Goal: Transaction & Acquisition: Subscribe to service/newsletter

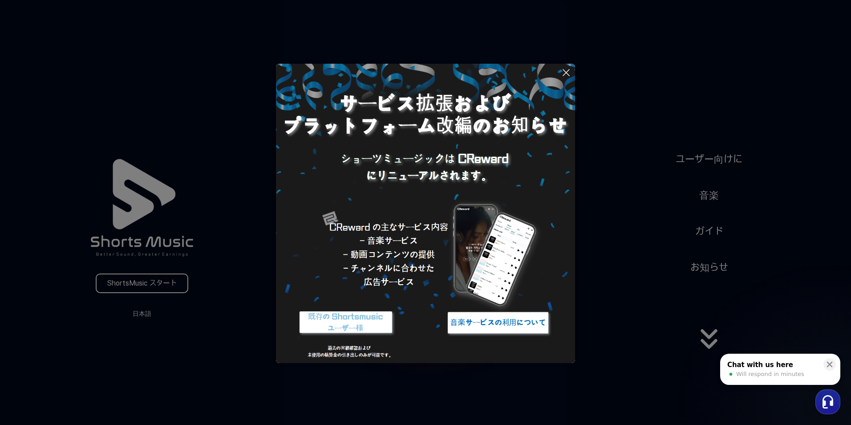
click at [353, 325] on img at bounding box center [345, 322] width 111 height 33
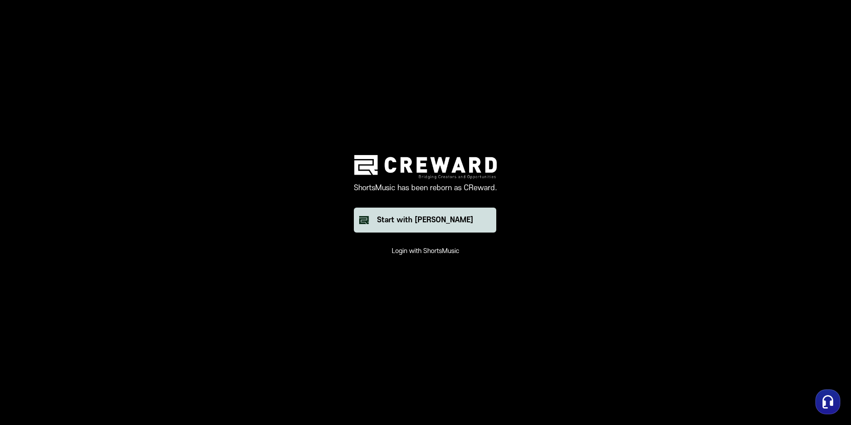
click at [420, 222] on div "Start with Creward" at bounding box center [425, 220] width 96 height 11
click at [446, 251] on button "Login with ShortsMusic" at bounding box center [426, 251] width 68 height 9
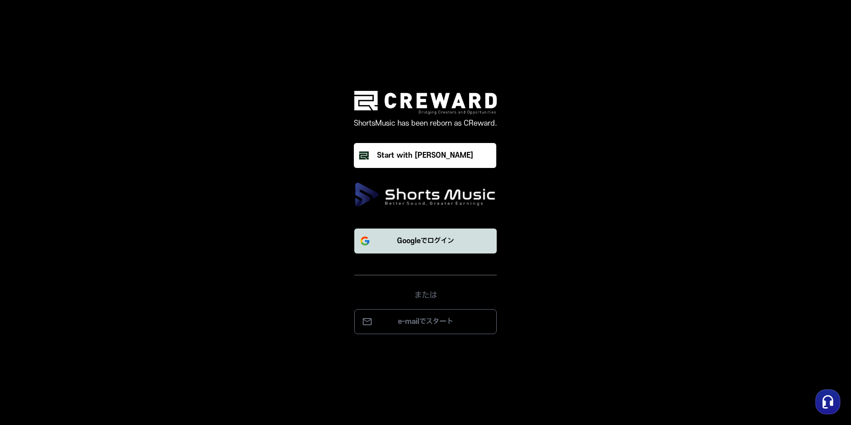
click at [438, 243] on p "Googleでログイン" at bounding box center [425, 240] width 57 height 11
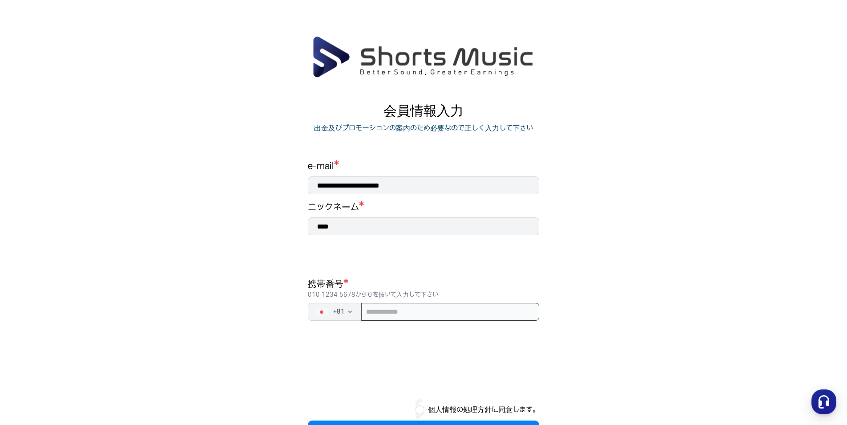
click at [403, 307] on input "tel" at bounding box center [450, 312] width 178 height 18
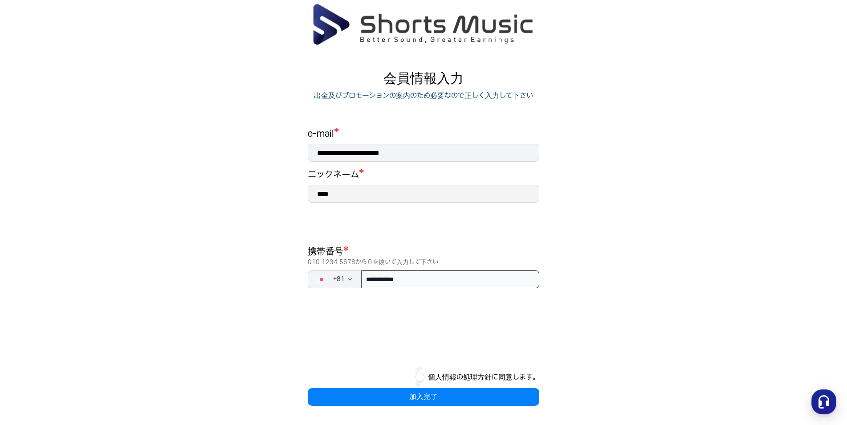
scroll to position [36, 0]
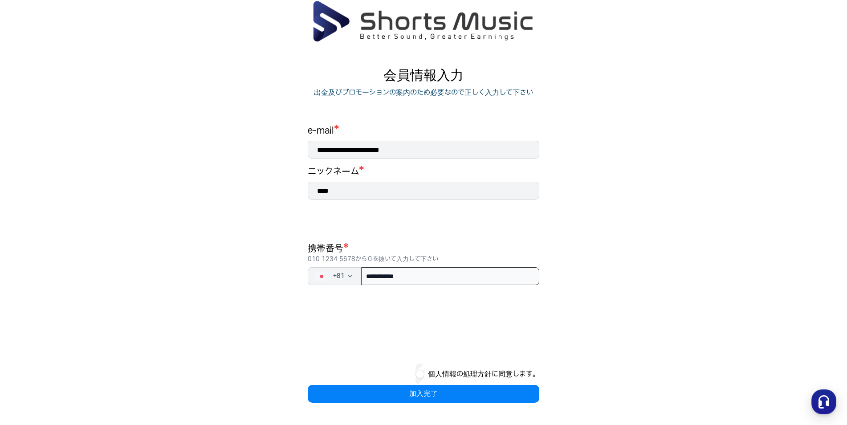
type input "**********"
click at [438, 376] on button "個人情報の処理方針に同意します。" at bounding box center [483, 374] width 111 height 11
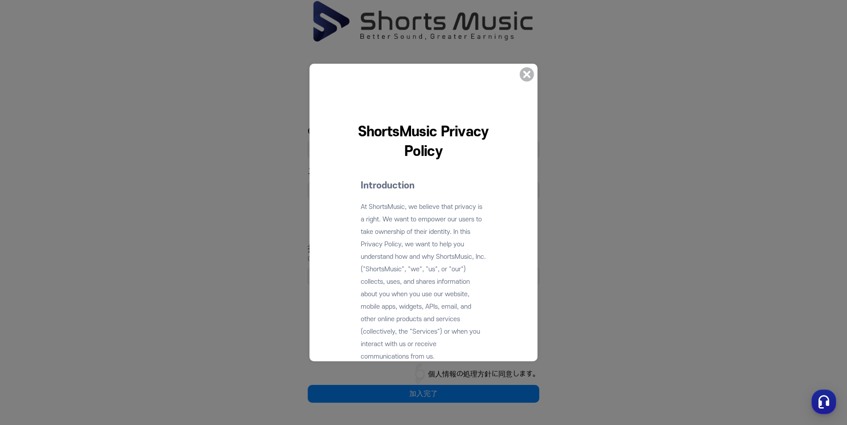
click at [526, 82] on icon at bounding box center [526, 74] width 21 height 21
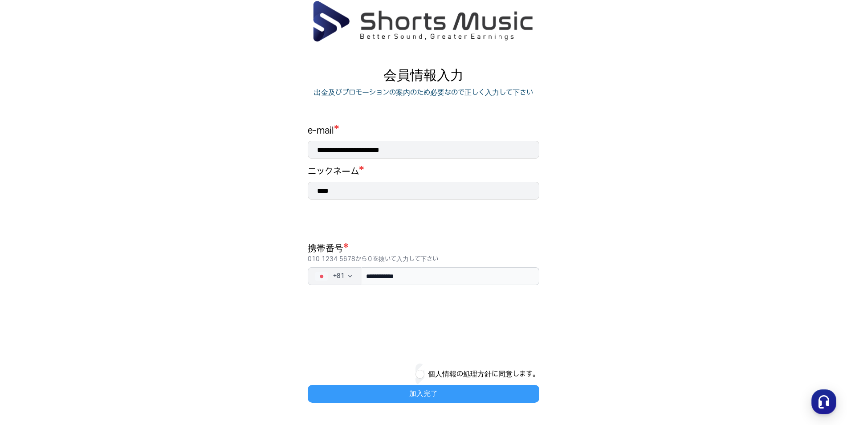
click at [423, 388] on button "加入完了" at bounding box center [423, 394] width 231 height 18
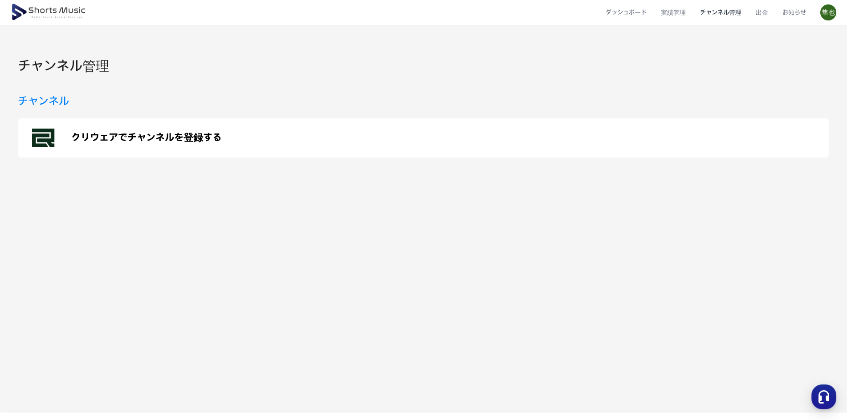
click at [166, 138] on p "クリウェアでチャンネルを登録する" at bounding box center [146, 138] width 150 height 11
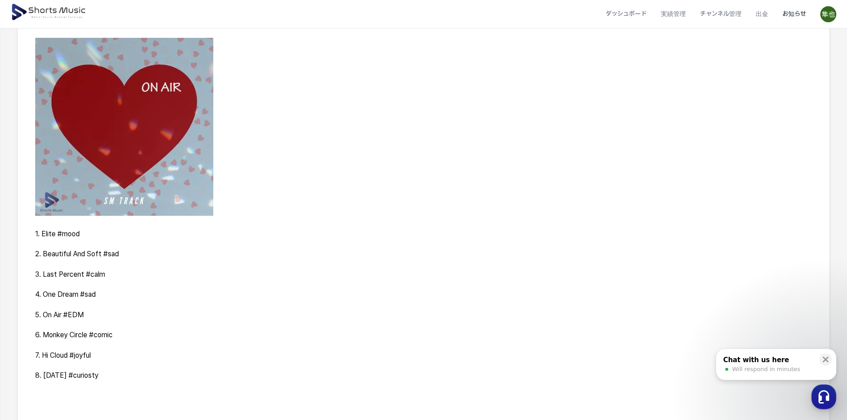
scroll to position [267, 0]
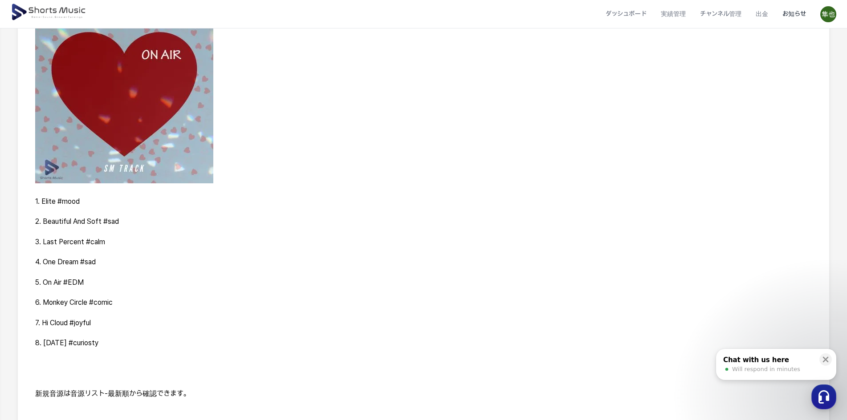
click at [73, 204] on p "1. Elite #mood" at bounding box center [423, 202] width 776 height 10
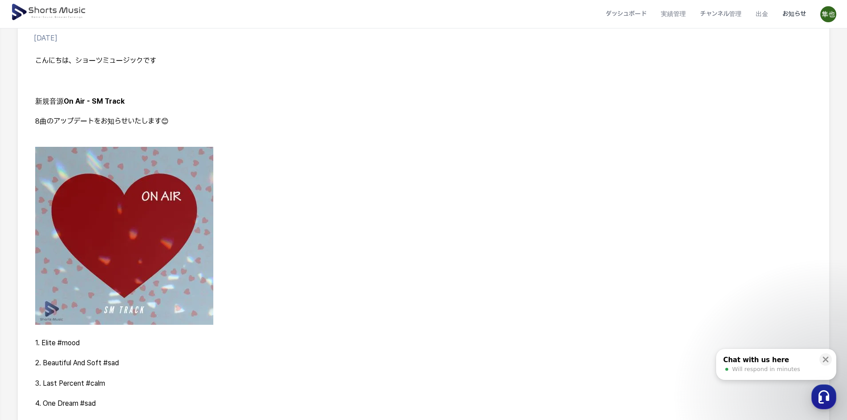
scroll to position [89, 0]
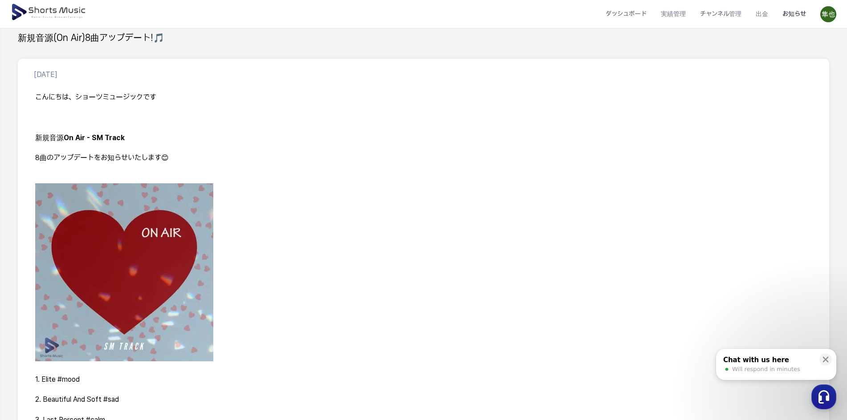
click at [149, 308] on img at bounding box center [124, 272] width 178 height 178
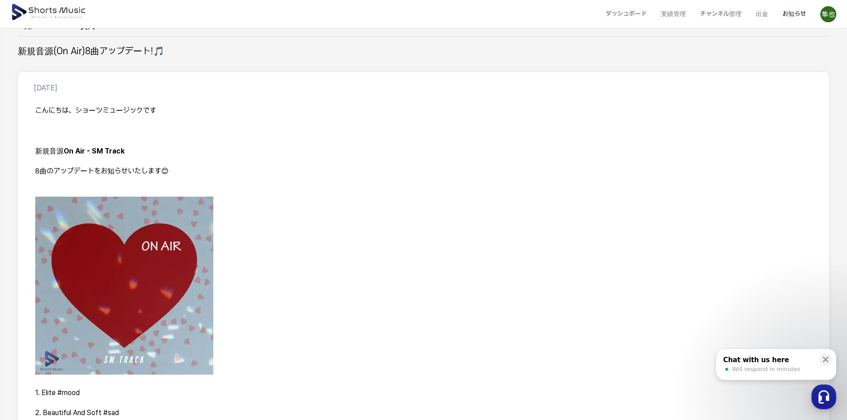
scroll to position [0, 0]
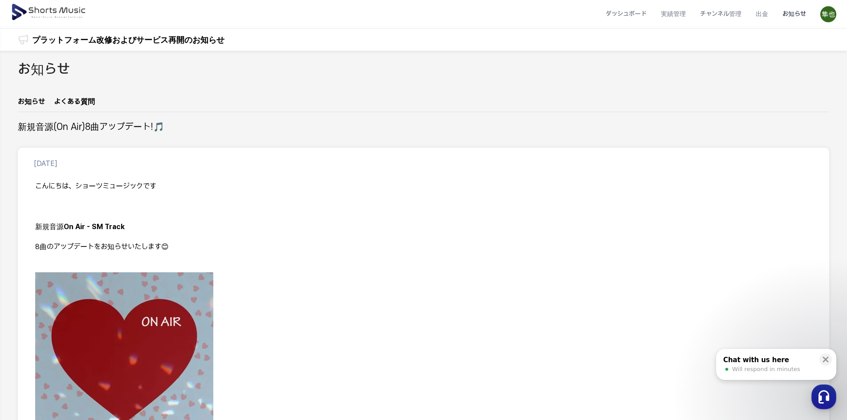
click at [65, 10] on img at bounding box center [49, 12] width 77 height 25
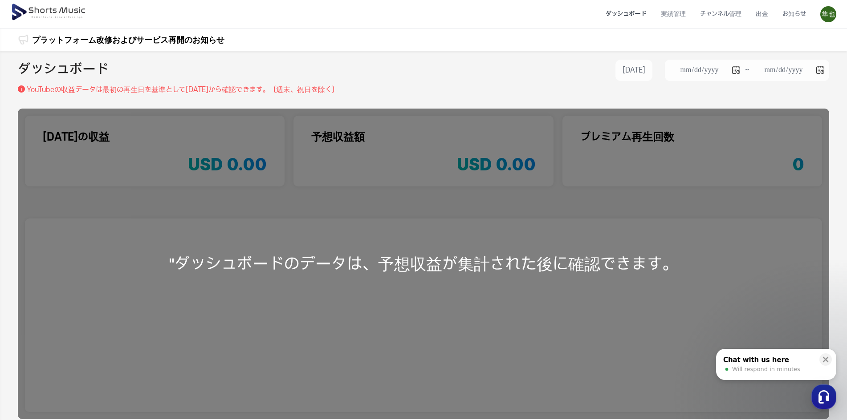
click at [623, 16] on li "ダッシュボード" at bounding box center [625, 14] width 55 height 24
click at [730, 14] on li "チャンネル管理" at bounding box center [721, 14] width 56 height 24
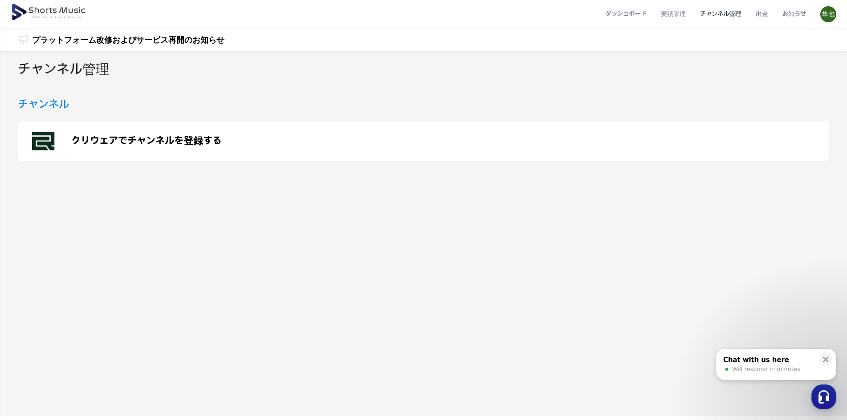
click at [36, 7] on img at bounding box center [49, 12] width 77 height 25
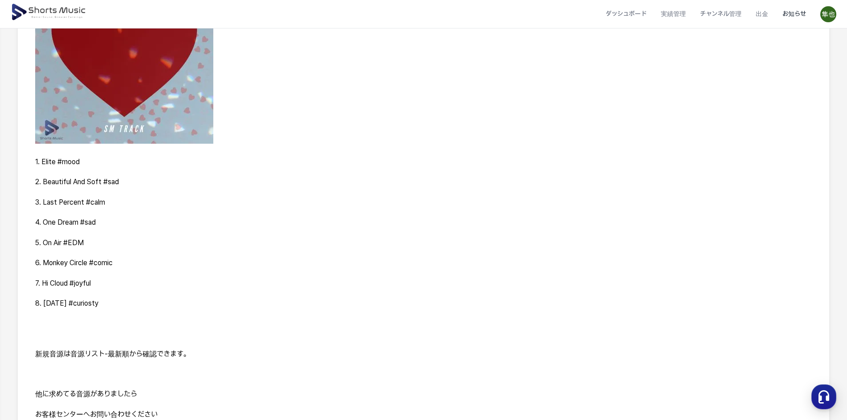
scroll to position [312, 0]
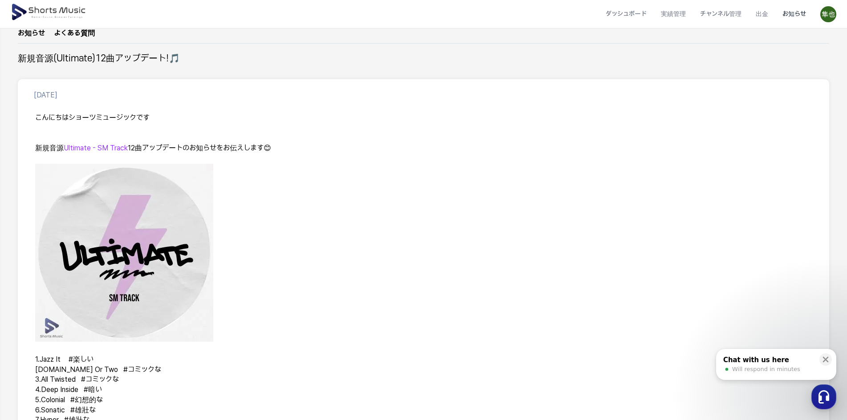
scroll to position [89, 0]
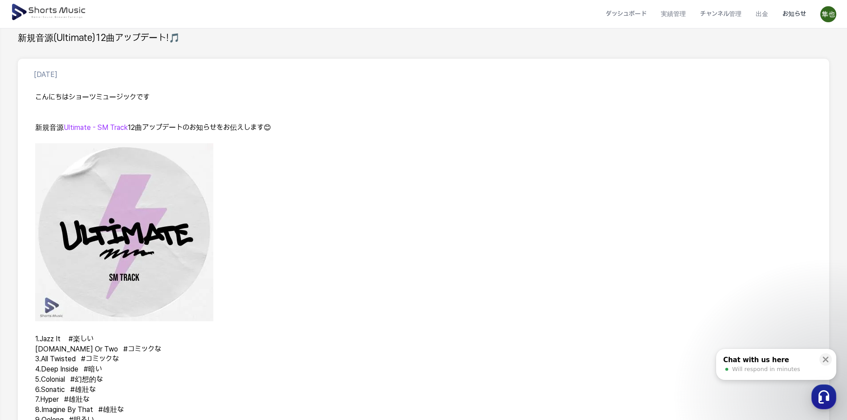
drag, startPoint x: 76, startPoint y: 123, endPoint x: 132, endPoint y: 128, distance: 56.7
click at [77, 123] on span "Ultimate - SM Track" at bounding box center [96, 127] width 64 height 8
click at [147, 128] on p "新規音源　 Ultimate - SM Track 12曲アップデートのお知らせをお伝えします 😊" at bounding box center [423, 128] width 776 height 10
drag, startPoint x: 73, startPoint y: 351, endPoint x: 63, endPoint y: 340, distance: 14.8
click at [73, 350] on span "[DOMAIN_NAME] Or Two #コミックな" at bounding box center [98, 349] width 126 height 8
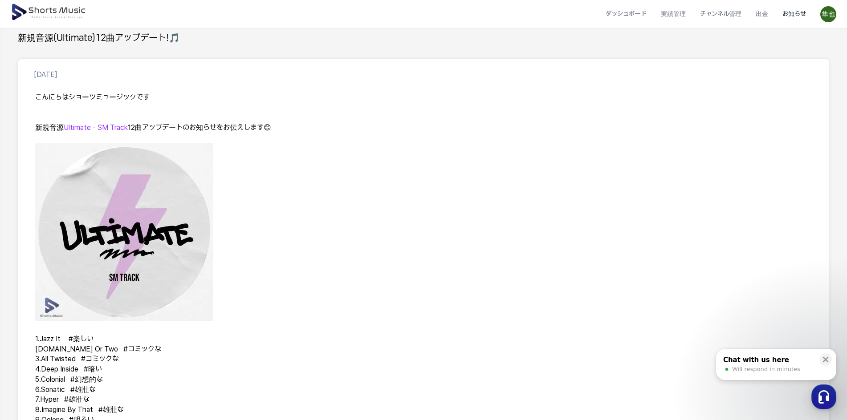
click at [57, 336] on span "1.Jazz It　 #楽しい" at bounding box center [64, 339] width 58 height 8
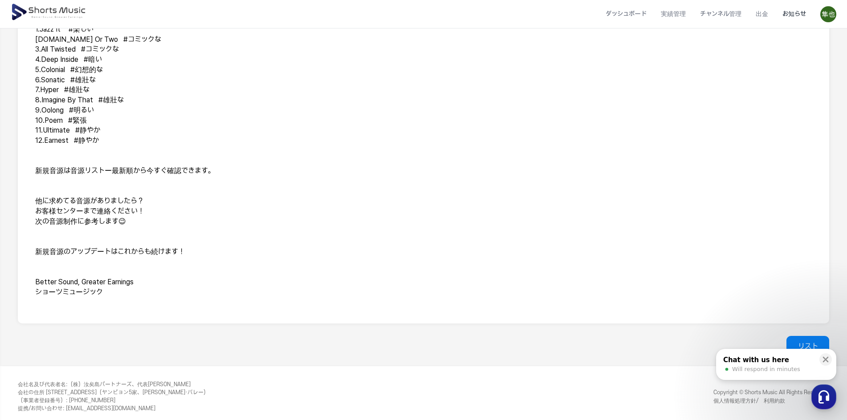
scroll to position [405, 0]
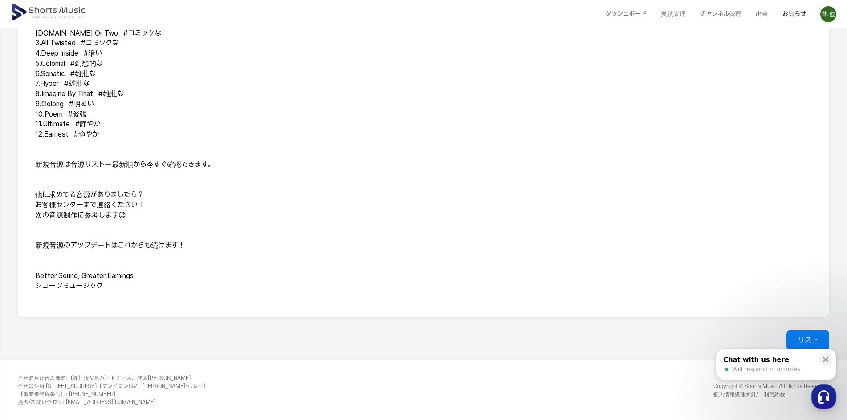
click at [74, 284] on p "ショーツミュージック" at bounding box center [423, 286] width 776 height 10
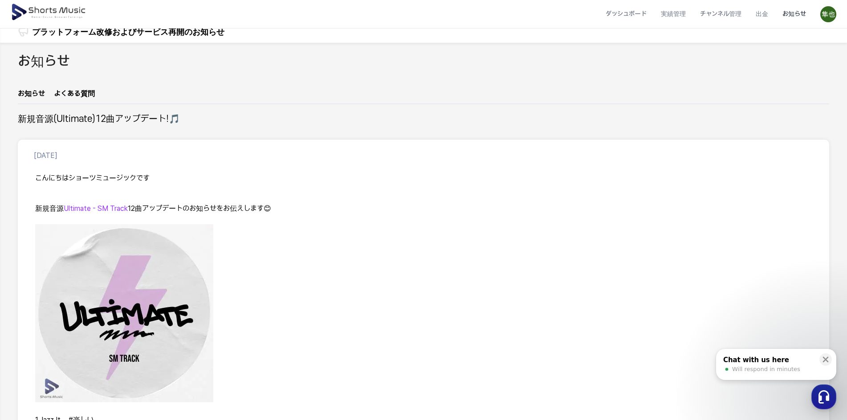
scroll to position [0, 0]
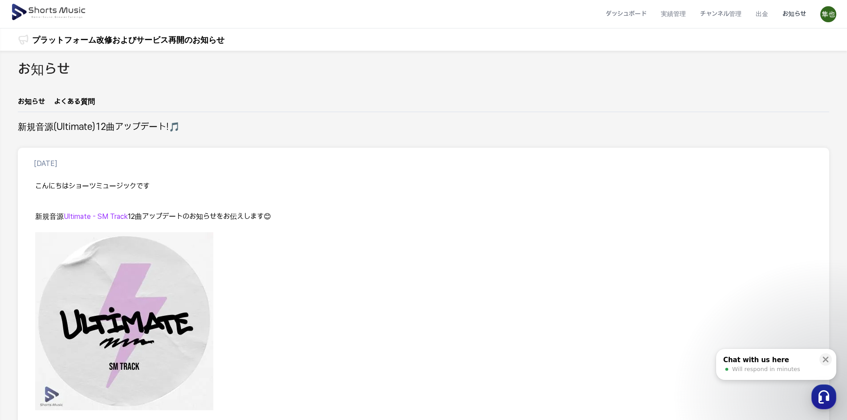
click at [80, 34] on link "プラットフォーム改修およびサービス再開のお知らせ" at bounding box center [128, 40] width 192 height 12
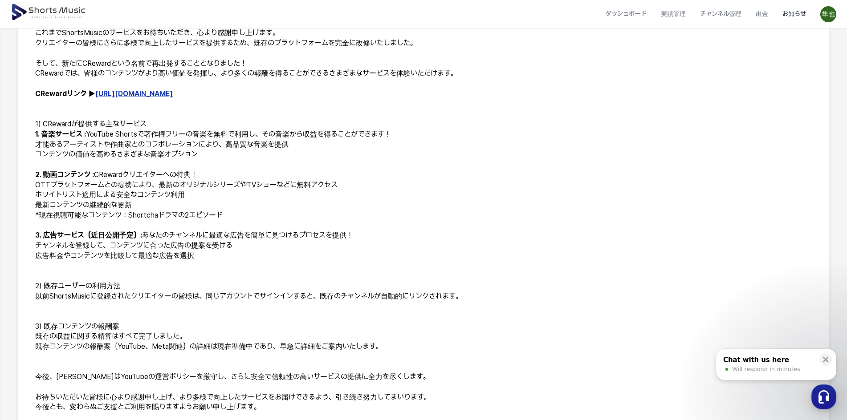
scroll to position [178, 0]
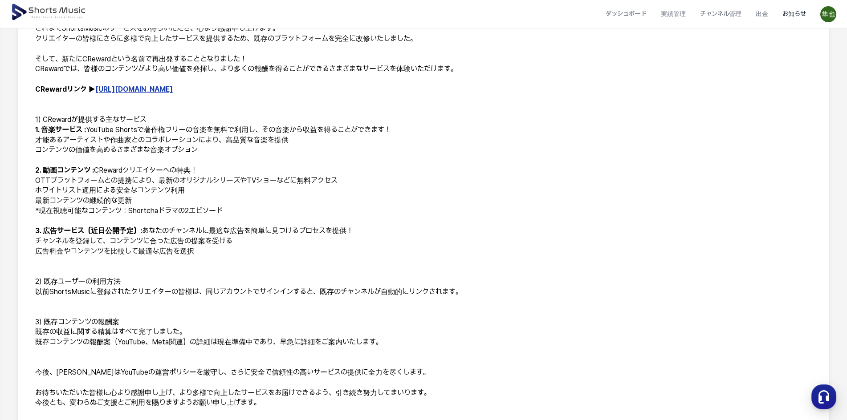
click at [138, 89] on link "https://creward.net/" at bounding box center [133, 89] width 77 height 8
